Goal: Information Seeking & Learning: Learn about a topic

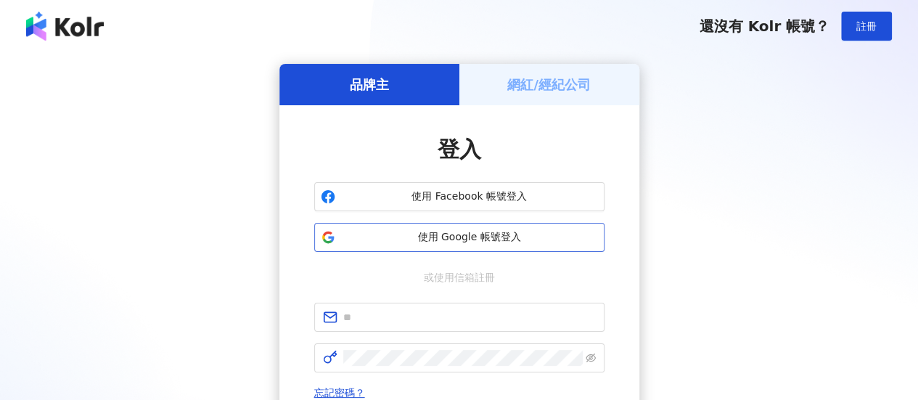
click at [491, 242] on span "使用 Google 帳號登入" at bounding box center [469, 237] width 257 height 15
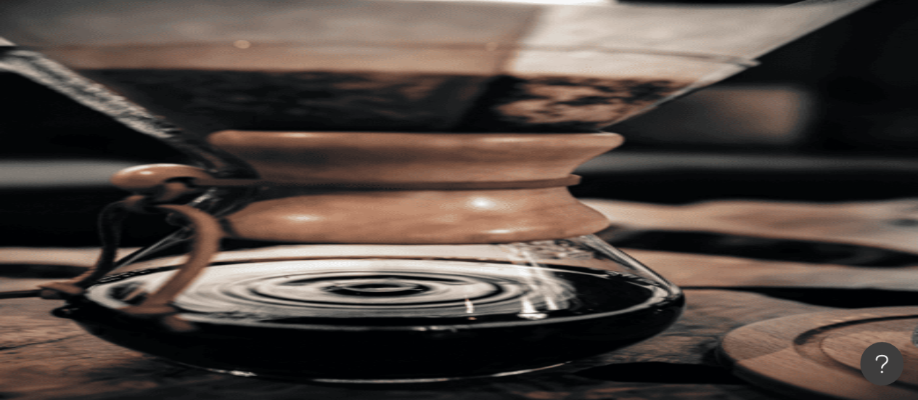
click at [138, 181] on button "類型" at bounding box center [104, 195] width 68 height 29
click at [105, 220] on span "性別" at bounding box center [95, 226] width 20 height 12
click at [194, 278] on span "觀看率" at bounding box center [178, 284] width 30 height 12
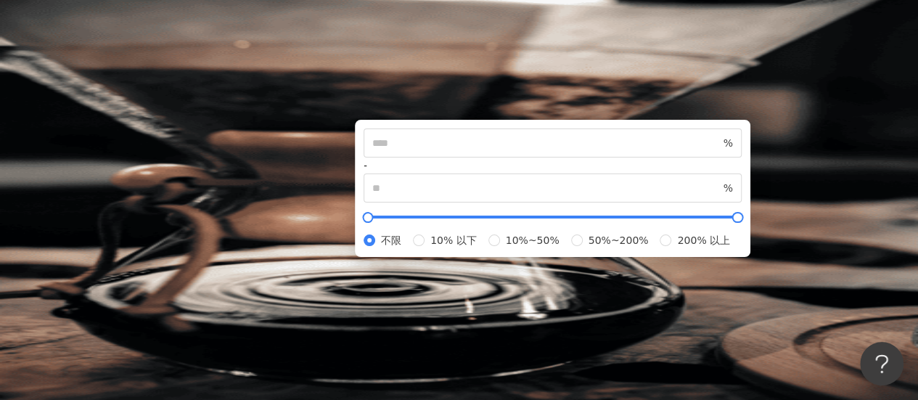
click at [148, 269] on button "互動率" at bounding box center [109, 283] width 78 height 29
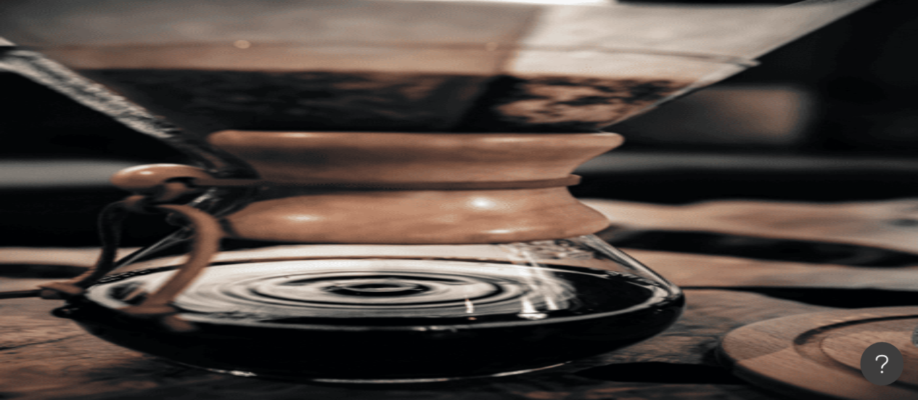
click at [482, 113] on div "不分平台 台灣 搜尋 您可能感興趣： 99 狂歡購物節 限時活動 開跑中 類型 性別 追蹤數 互動率 觀看率 合作費用預估 更多篩選 不限 女 男 其他 % …" at bounding box center [494, 223] width 849 height 331
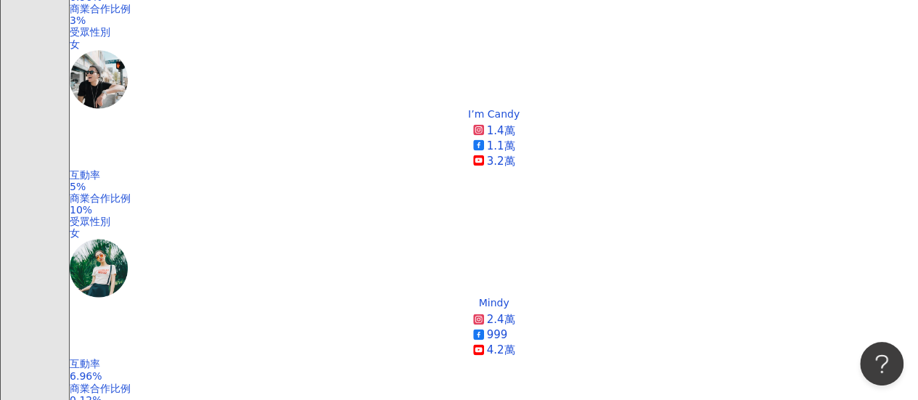
scroll to position [1089, 0]
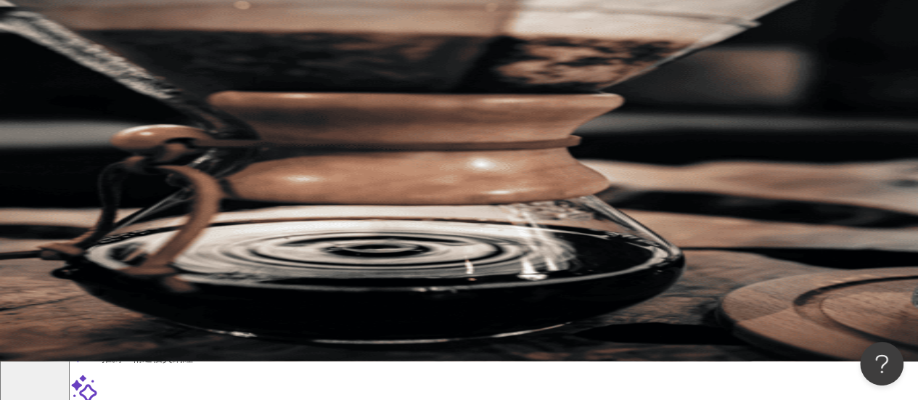
scroll to position [0, 0]
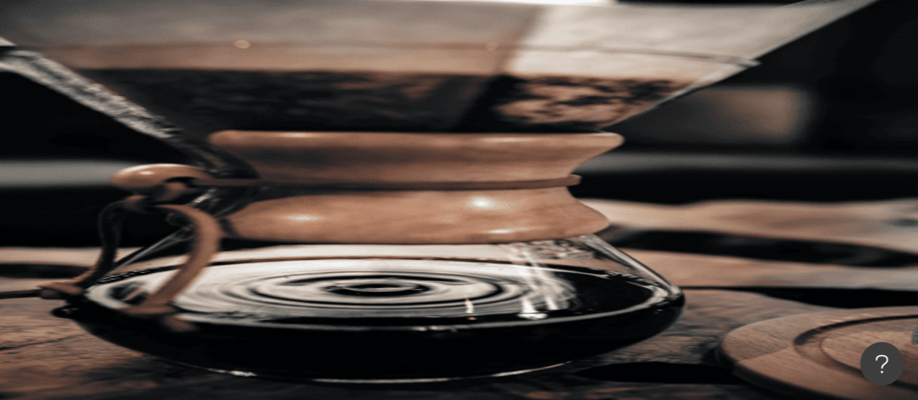
click at [123, 181] on button "類型" at bounding box center [104, 195] width 68 height 29
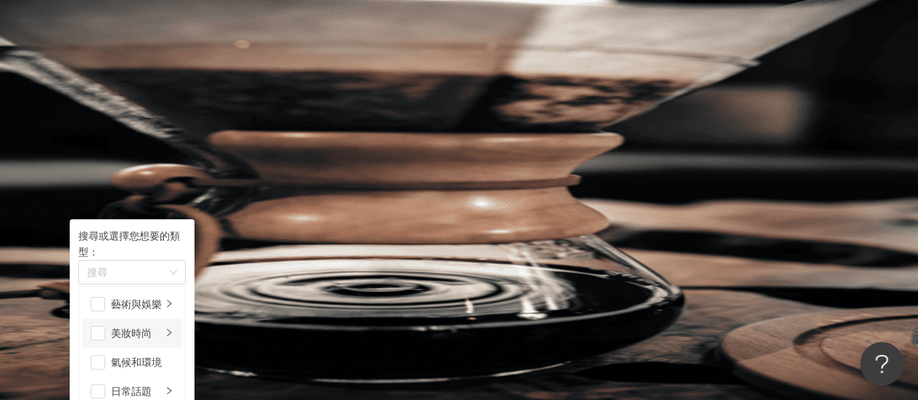
click at [162, 325] on div "美妝時尚" at bounding box center [136, 333] width 51 height 16
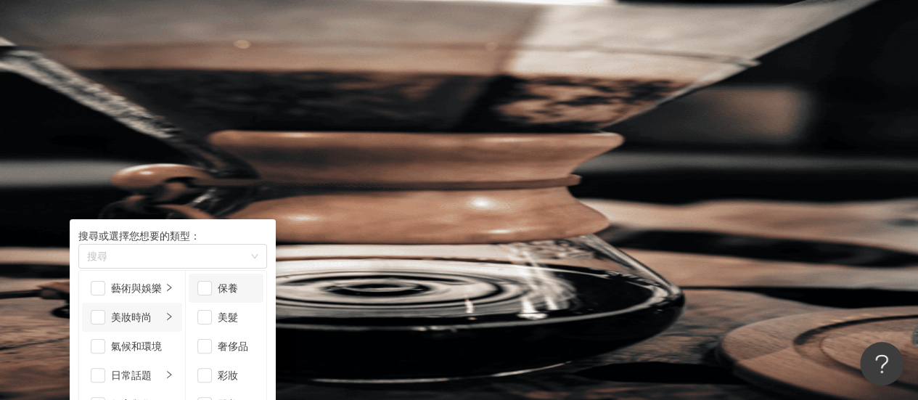
click at [255, 287] on div "保養" at bounding box center [236, 288] width 37 height 16
click at [255, 341] on div "奢侈品" at bounding box center [236, 346] width 37 height 16
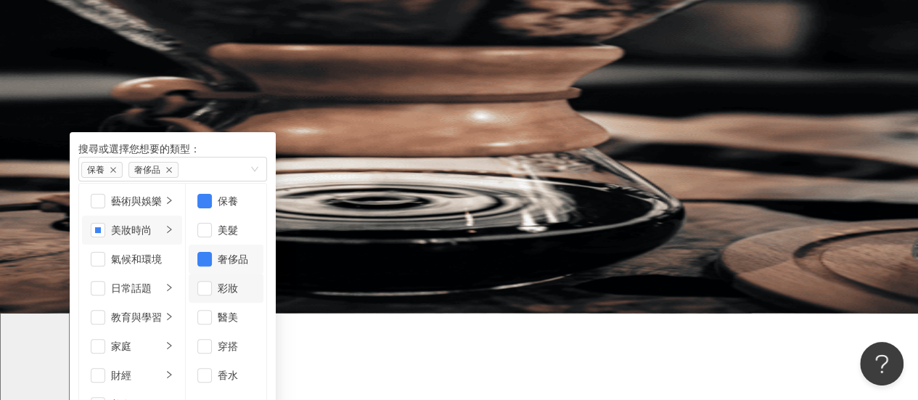
scroll to position [218, 0]
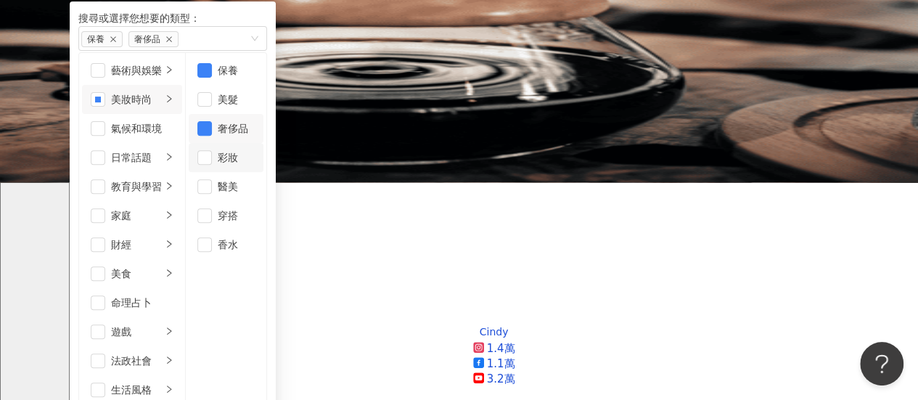
click at [255, 150] on div "彩妝" at bounding box center [236, 158] width 37 height 16
click at [255, 179] on div "醫美" at bounding box center [236, 187] width 37 height 16
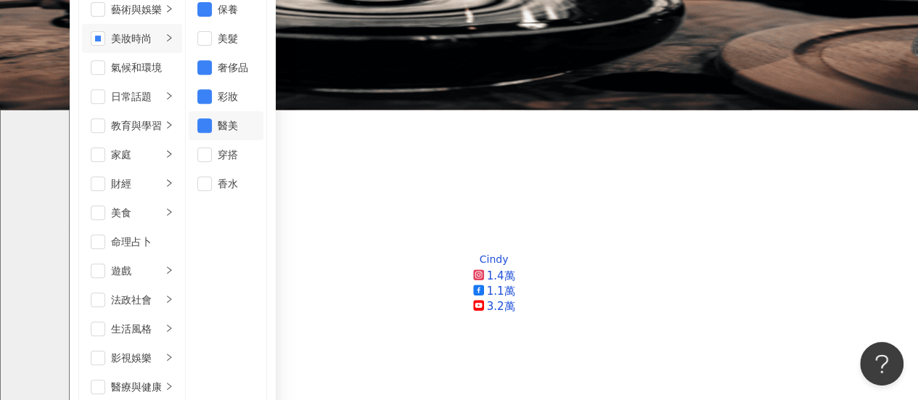
scroll to position [0, 0]
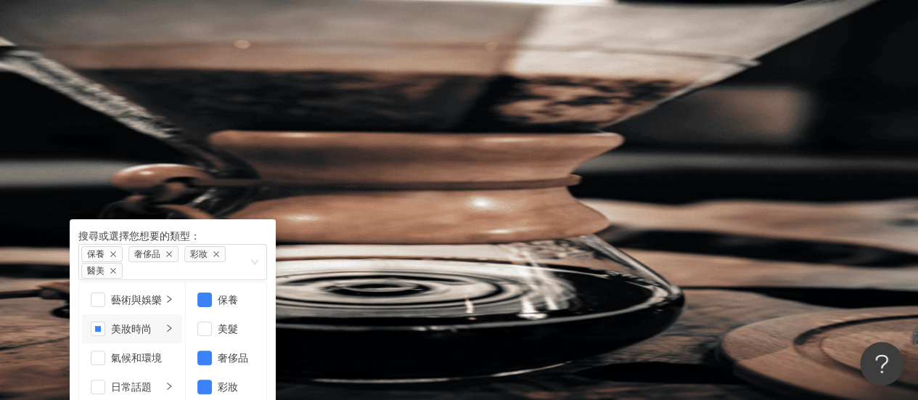
click at [121, 118] on span "搜尋" at bounding box center [111, 124] width 20 height 12
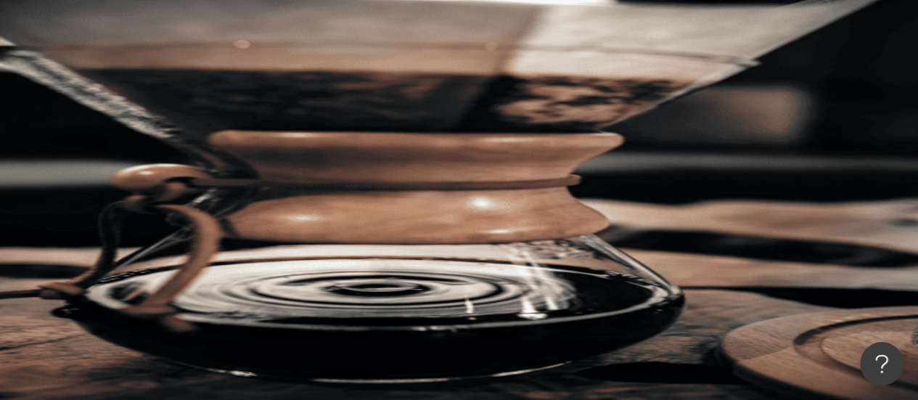
click at [148, 240] on button "追蹤數" at bounding box center [109, 254] width 78 height 29
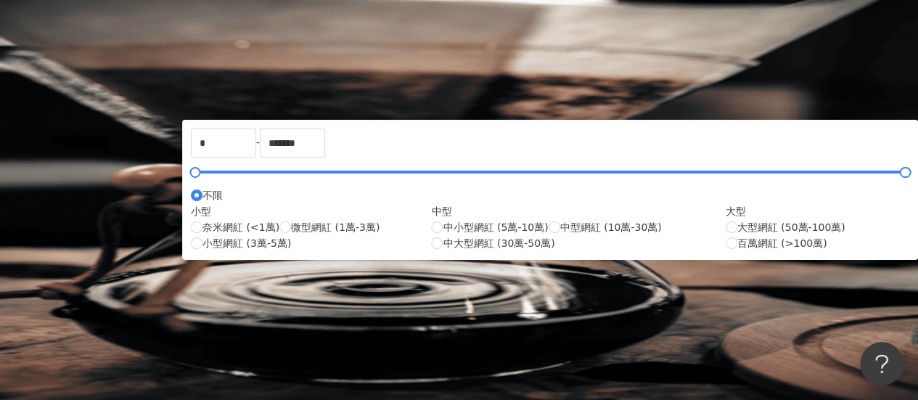
scroll to position [73, 0]
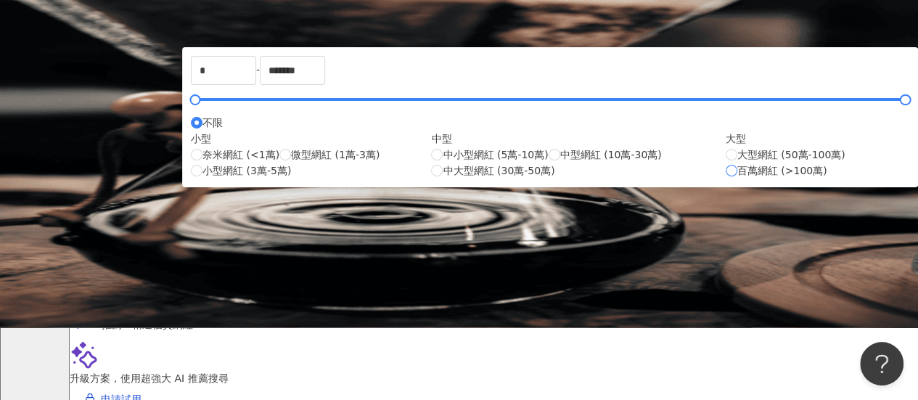
click at [738, 179] on span "百萬網紅 (>100萬)" at bounding box center [783, 171] width 90 height 16
type input "*******"
type input "*********"
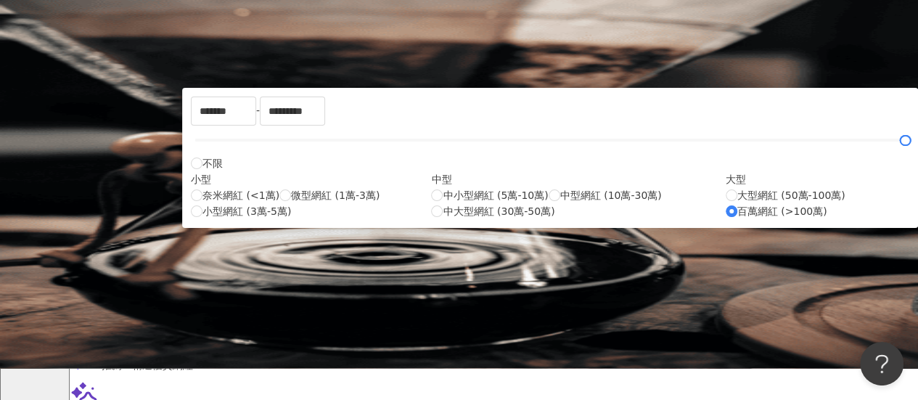
scroll to position [0, 0]
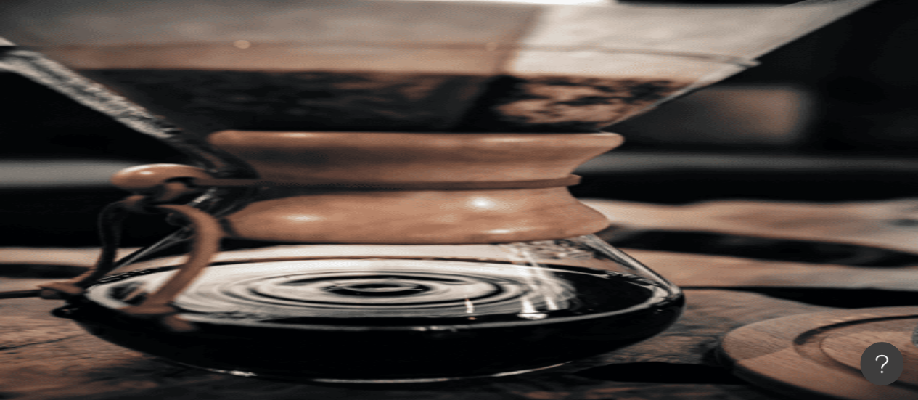
drag, startPoint x: 868, startPoint y: 95, endPoint x: 458, endPoint y: 128, distance: 411.5
click at [472, 126] on div "不分平台 台灣 搜尋 您可能感興趣： 99 狂歡購物節 限時活動 開跑中 類型 性別 追蹤數 互動率 觀看率 合作費用預估 更多篩選 不限 女 男 其他 % …" at bounding box center [494, 223] width 849 height 331
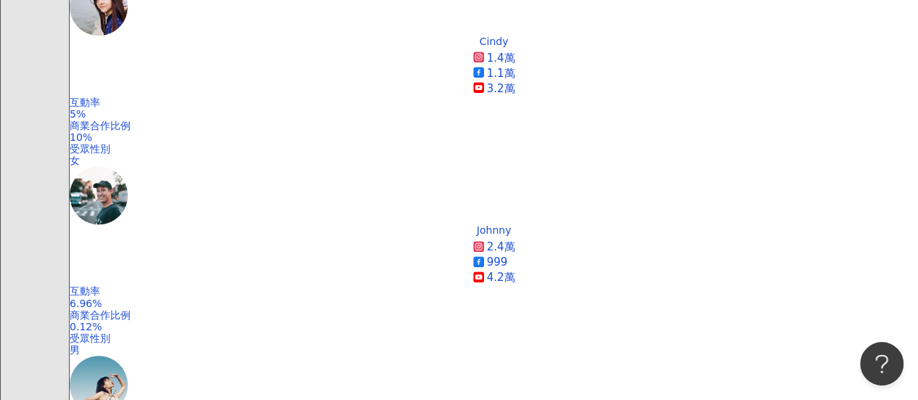
scroll to position [290, 0]
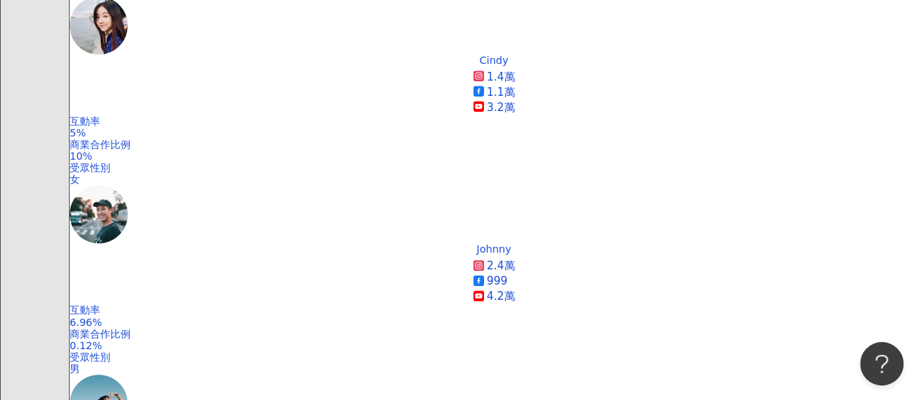
scroll to position [436, 0]
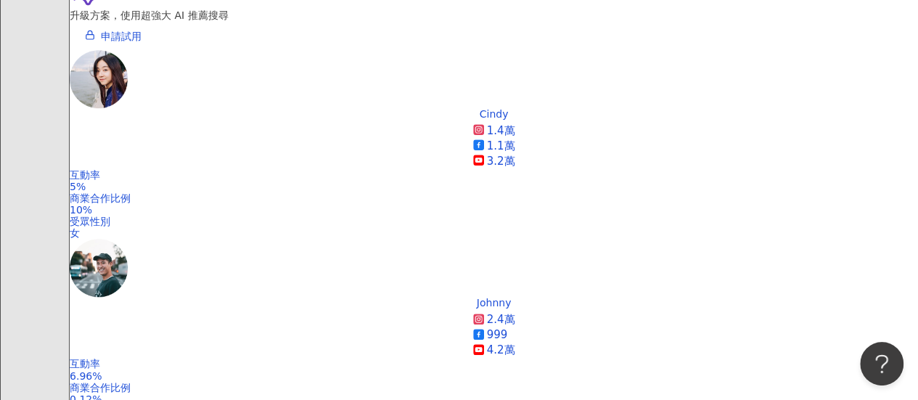
click at [891, 118] on div "表格檢視" at bounding box center [880, 108] width 52 height 25
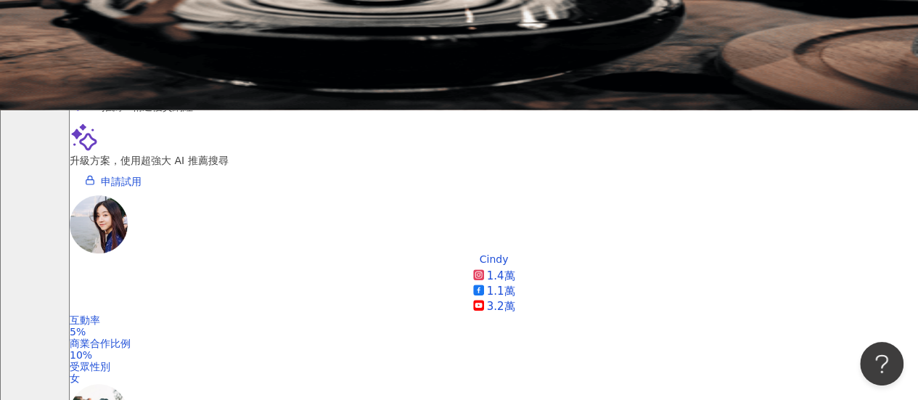
scroll to position [0, 0]
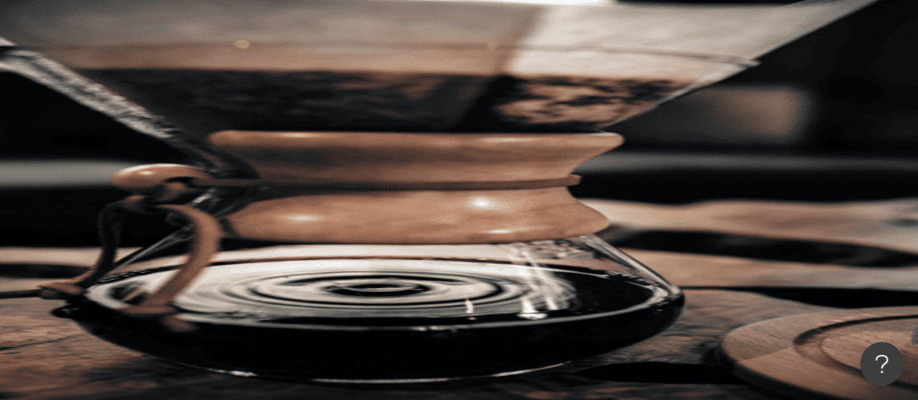
click at [123, 219] on icon "button" at bounding box center [117, 225] width 12 height 12
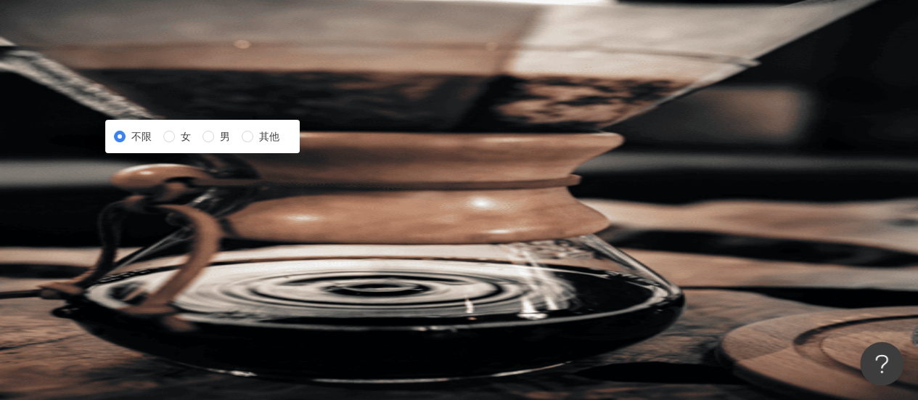
click at [128, 181] on button "類型" at bounding box center [104, 195] width 68 height 29
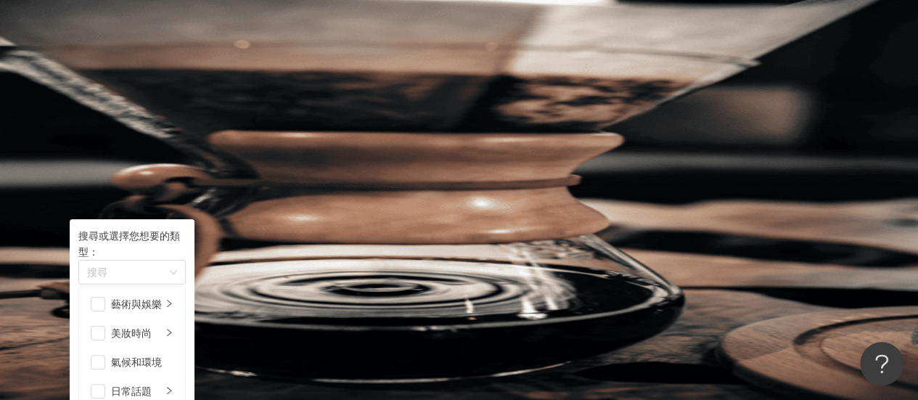
click at [128, 181] on button "類型 搜尋或選擇您想要的類型： 搜尋 藝術與娛樂 美妝時尚 氣候和環境 日常話題 教育與學習 家庭 財經 美食 命理占卜 遊戲 法政社會 生活風格 影視娛樂 …" at bounding box center [104, 195] width 68 height 29
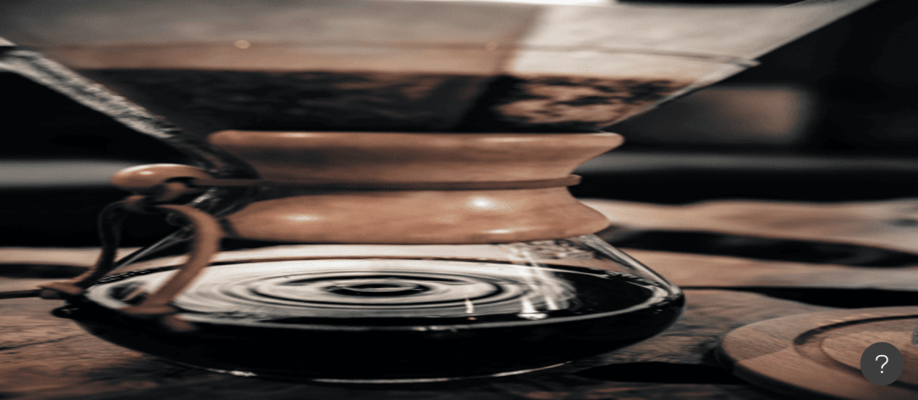
click at [148, 269] on button "互動率" at bounding box center [109, 283] width 78 height 29
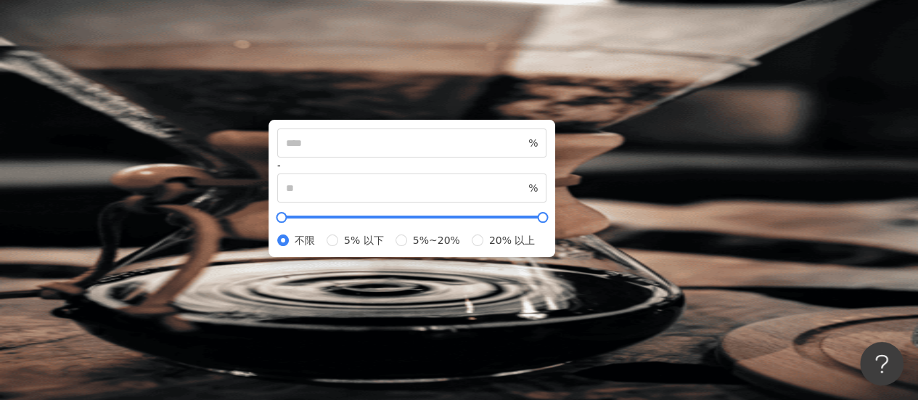
click at [454, 175] on div "不分平台 台灣 搜尋 您可能感興趣： 99 狂歡購物節 限時活動 開跑中 類型 性別 追蹤數 互動率 觀看率 合作費用預估 更多篩選 不限 女 男 其他 % …" at bounding box center [494, 223] width 849 height 331
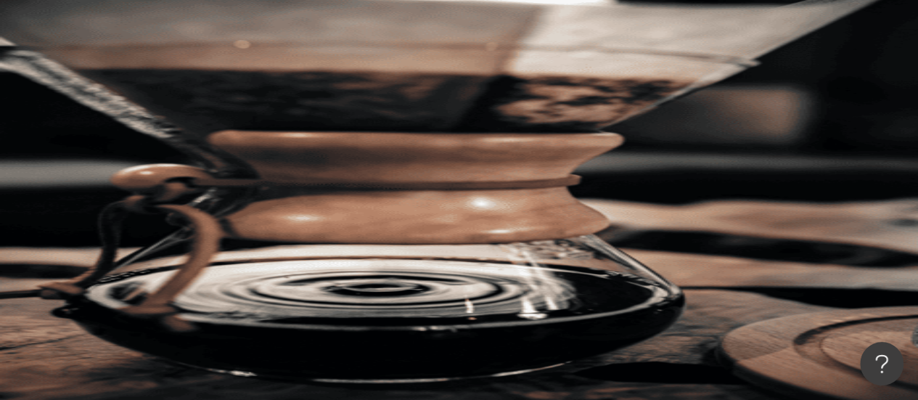
click at [227, 269] on button "觀看率" at bounding box center [187, 283] width 78 height 29
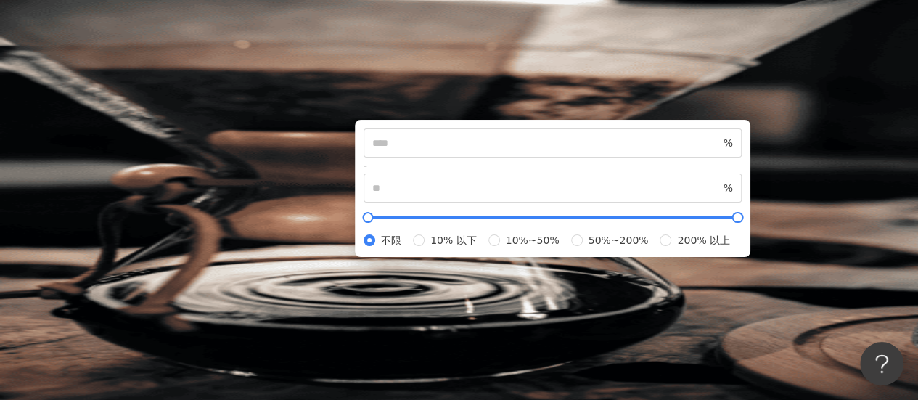
click at [494, 105] on div "不分平台 台灣 搜尋" at bounding box center [494, 98] width 849 height 80
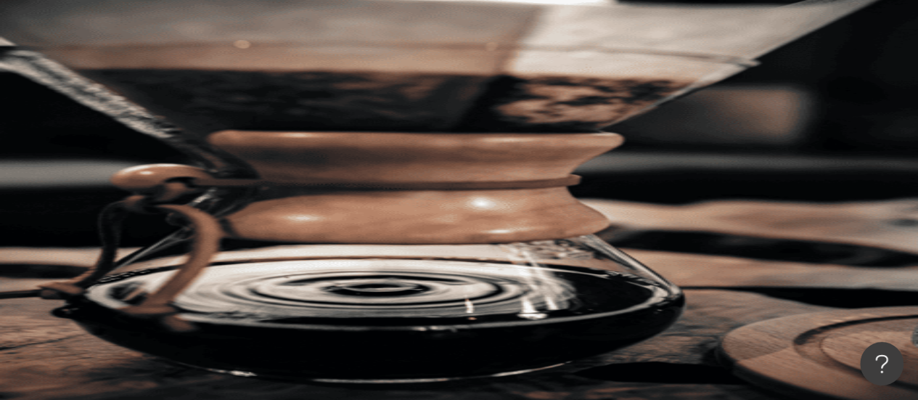
click at [303, 278] on span "合作費用預估" at bounding box center [272, 284] width 61 height 12
click at [281, 73] on input "search" at bounding box center [222, 72] width 118 height 28
click at [142, 306] on span "更多篩選" at bounding box center [121, 312] width 41 height 12
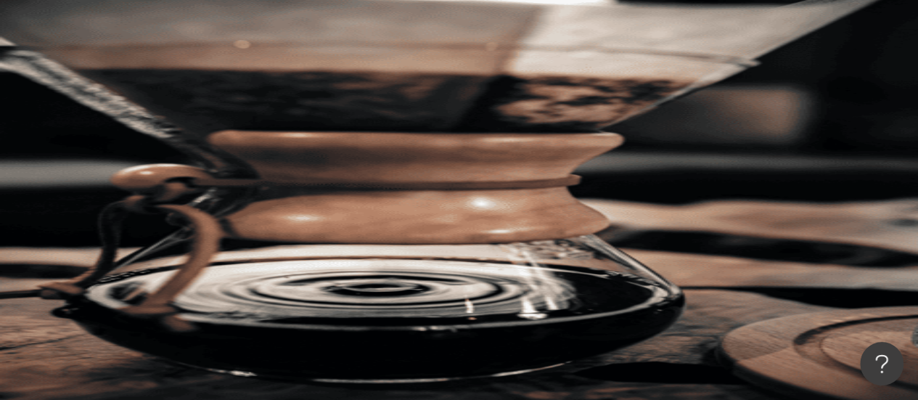
click at [136, 109] on button "搜尋" at bounding box center [103, 123] width 67 height 29
click at [105, 220] on span "性別" at bounding box center [95, 226] width 20 height 12
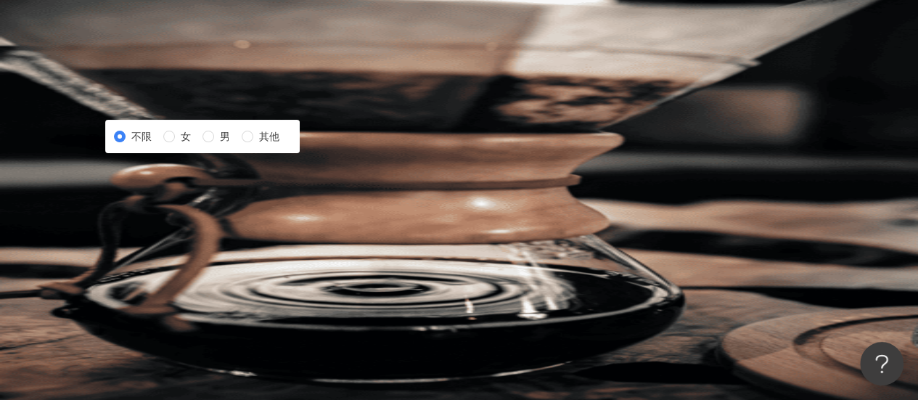
click at [138, 181] on button "類型" at bounding box center [104, 195] width 68 height 29
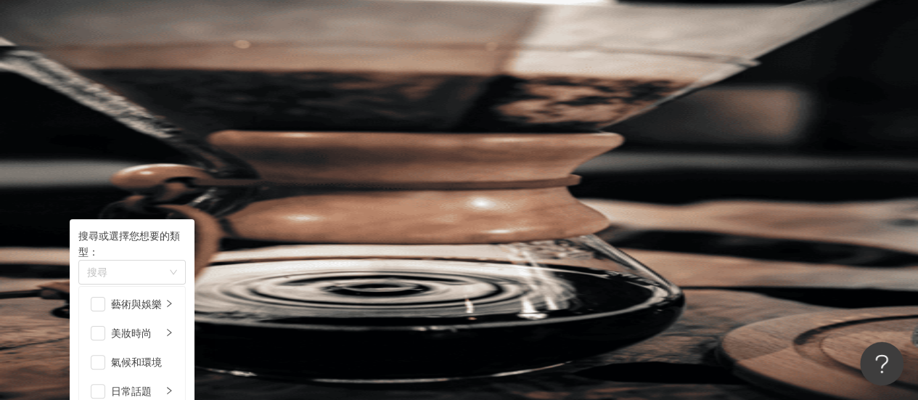
click at [123, 190] on icon "button" at bounding box center [117, 196] width 12 height 12
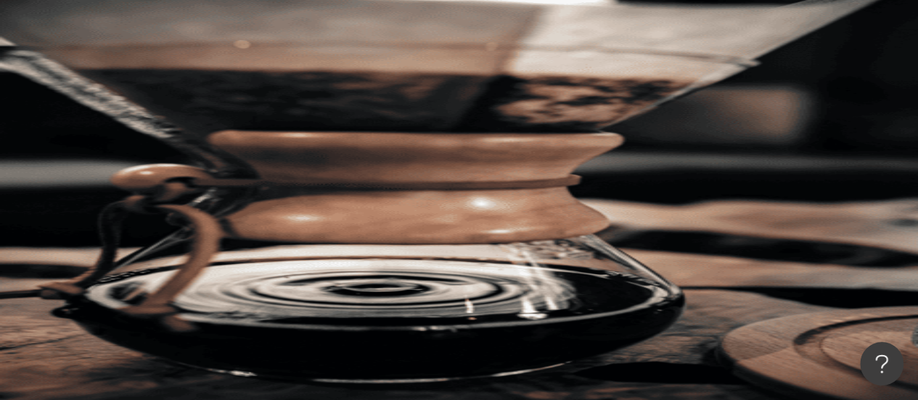
click at [117, 138] on div "您可能感興趣： 99 狂歡購物節 限時活動 開跑中 類型 性別 追蹤數 互動率 觀看率 合作費用預估 更多篩選 篩選條件 關於網紅 互動潛力 受眾輪廓 獨家 …" at bounding box center [494, 232] width 849 height 189
click at [122, 181] on button "類型" at bounding box center [104, 195] width 68 height 29
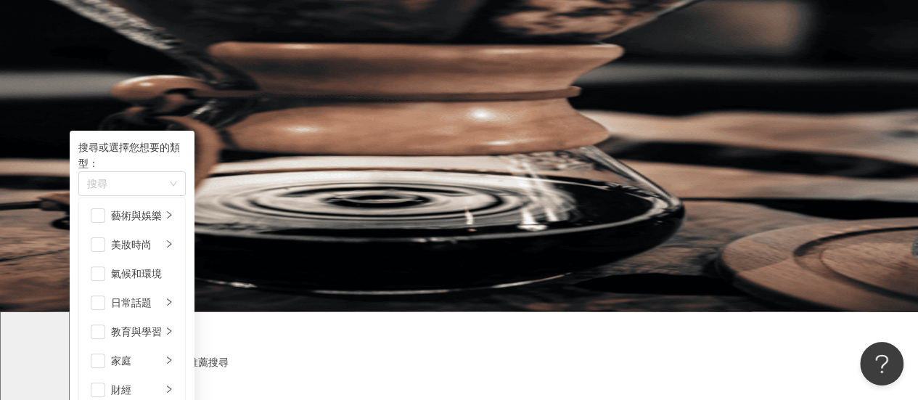
scroll to position [145, 0]
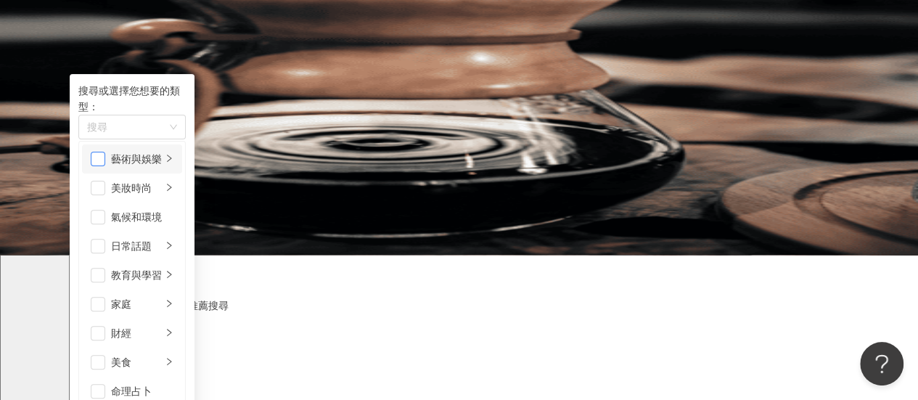
click at [105, 152] on span "button" at bounding box center [98, 159] width 15 height 15
click at [105, 181] on span "button" at bounding box center [98, 188] width 15 height 15
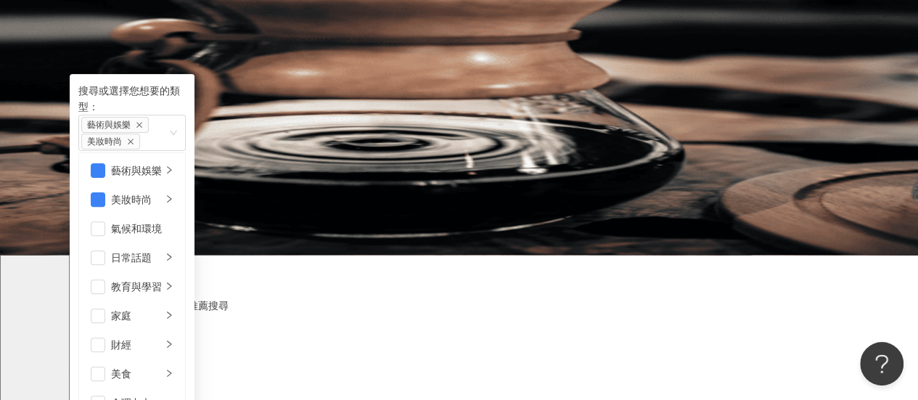
scroll to position [502, 0]
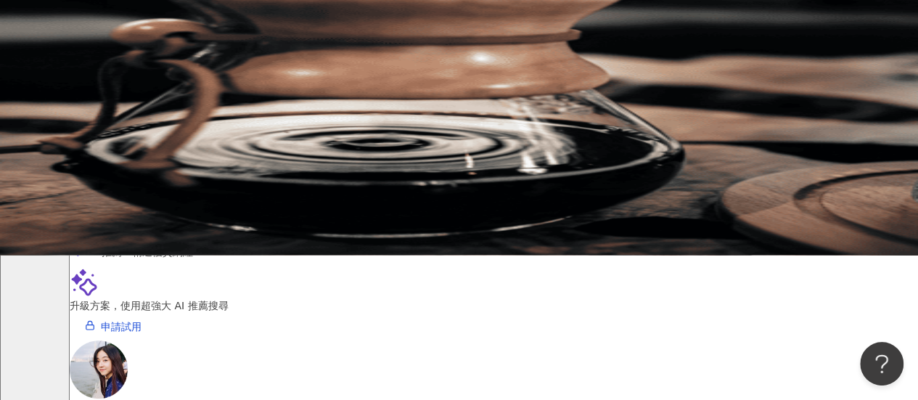
click at [376, 20] on div "el-icon-cs 預約線上 Demo 申請試用 繁體中文 陳" at bounding box center [494, 0] width 849 height 290
